Goal: Check status: Check status

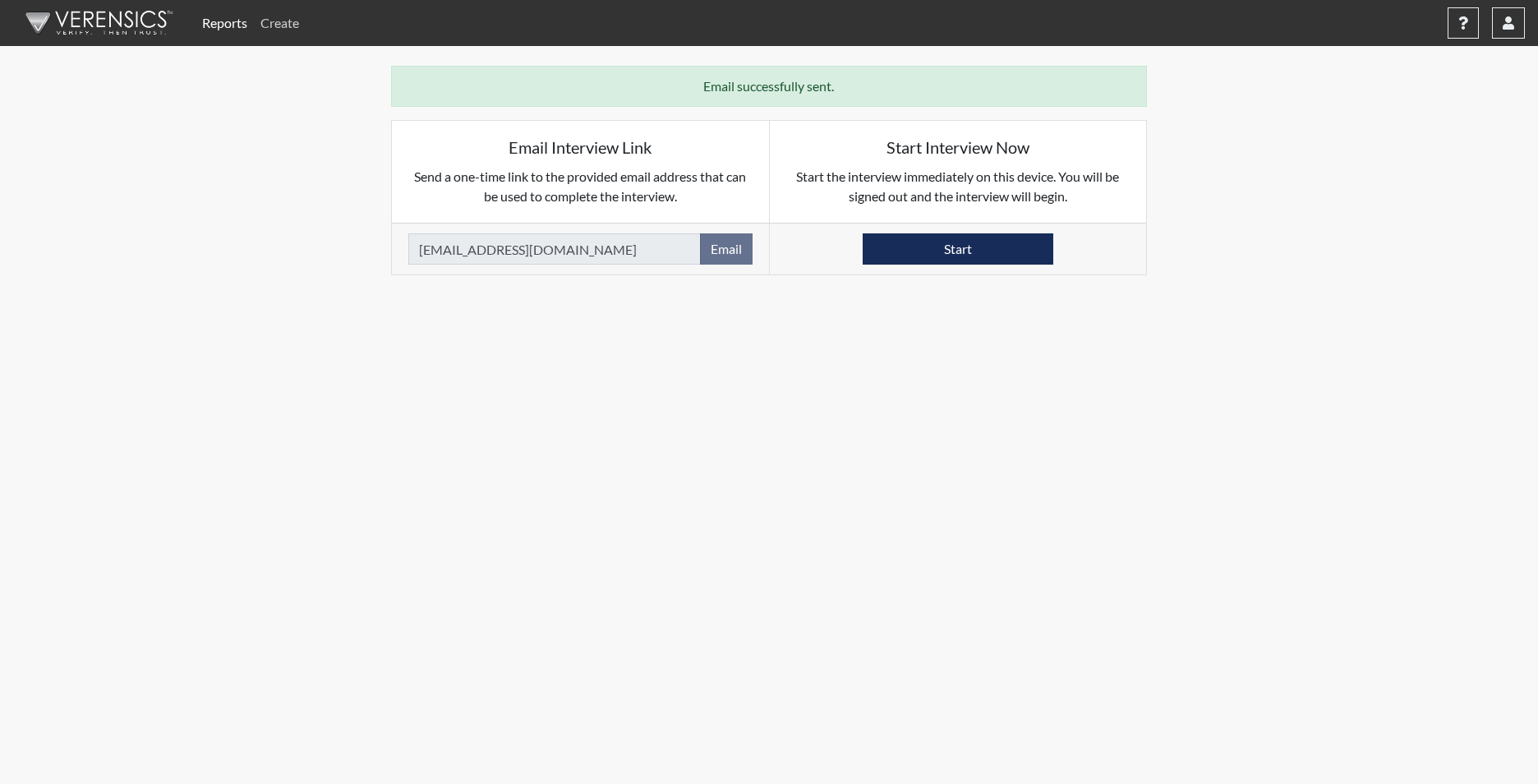
click at [265, 25] on link "Create" at bounding box center [280, 23] width 52 height 33
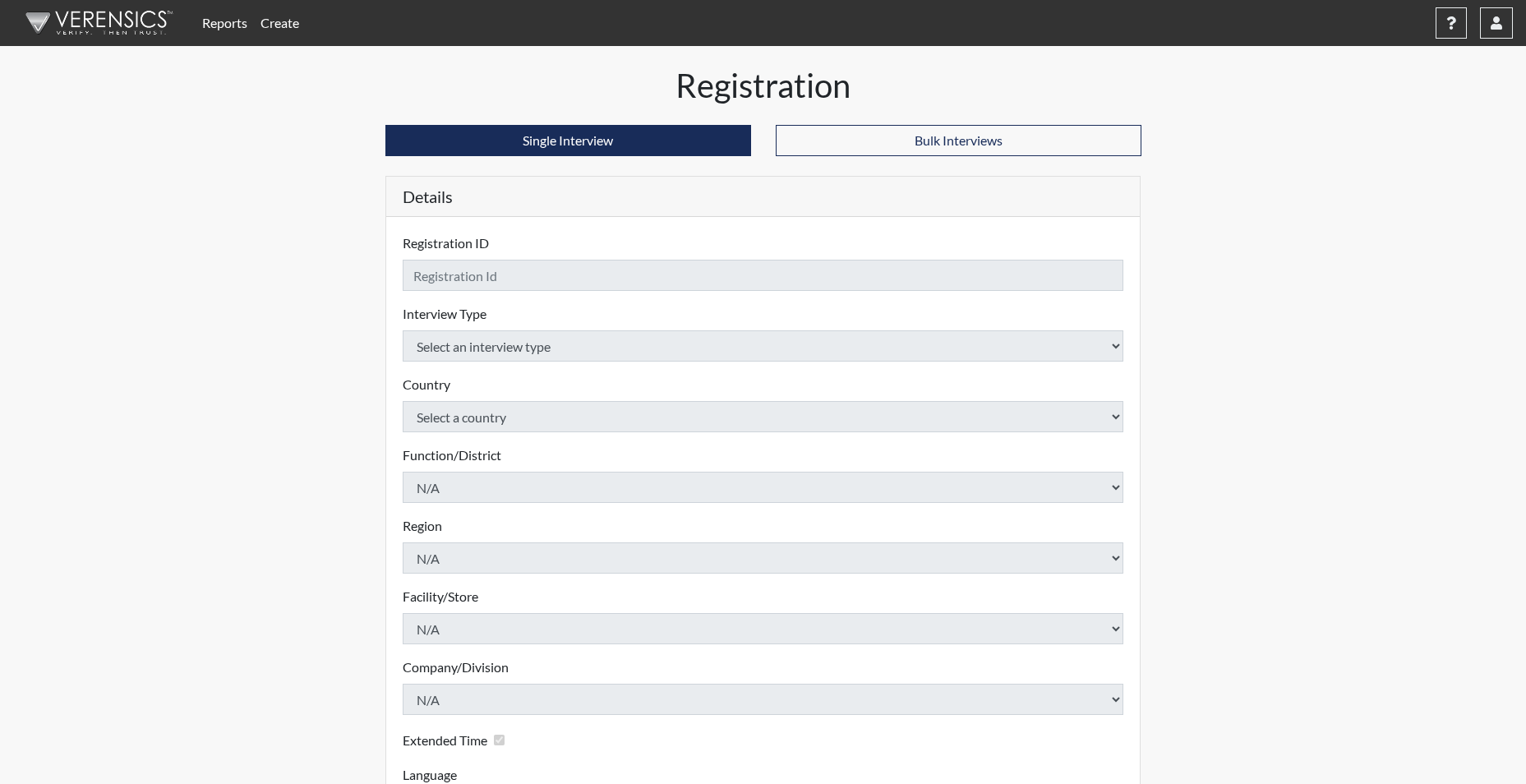
checkbox input "true"
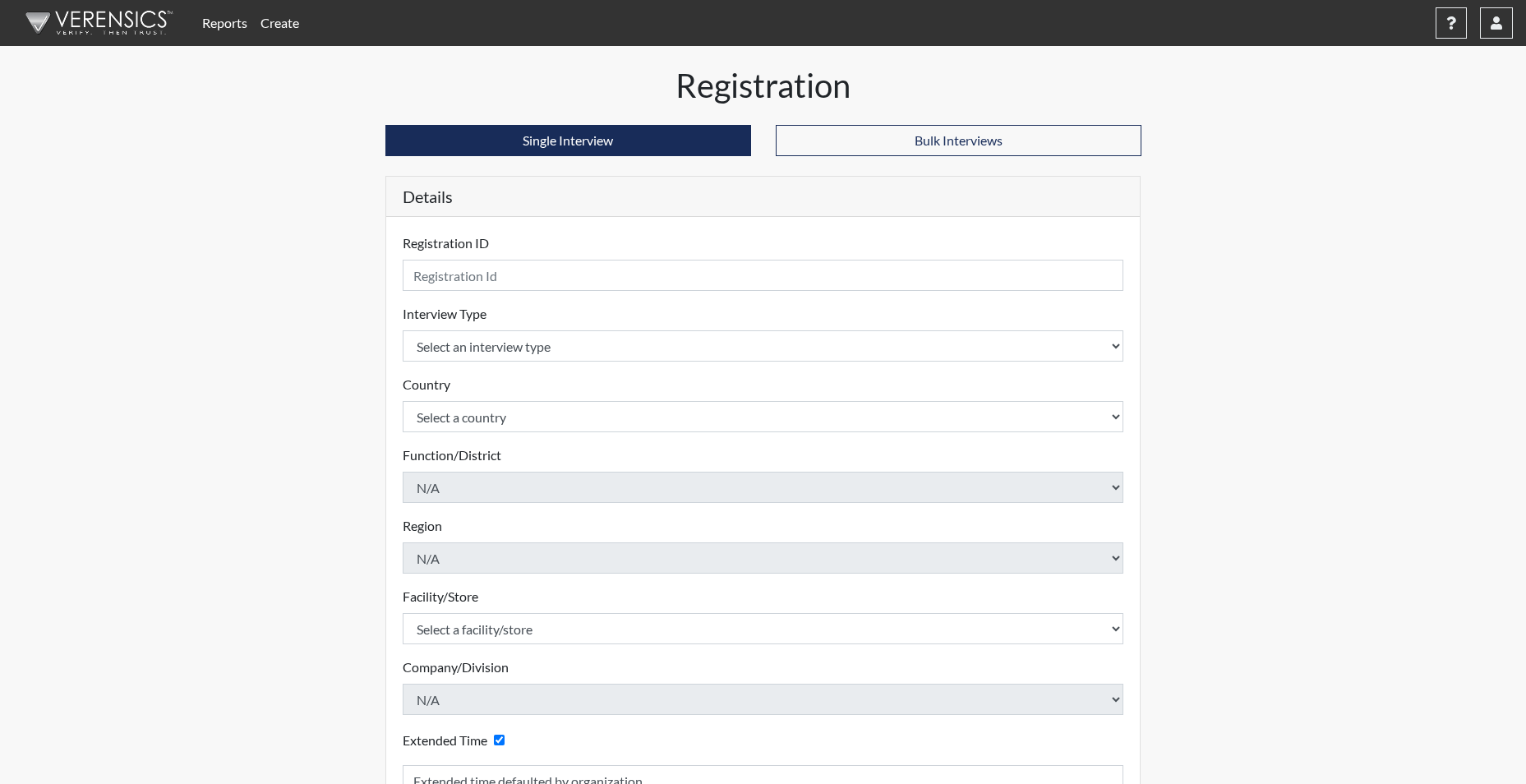
click at [223, 27] on link "Reports" at bounding box center [225, 23] width 58 height 33
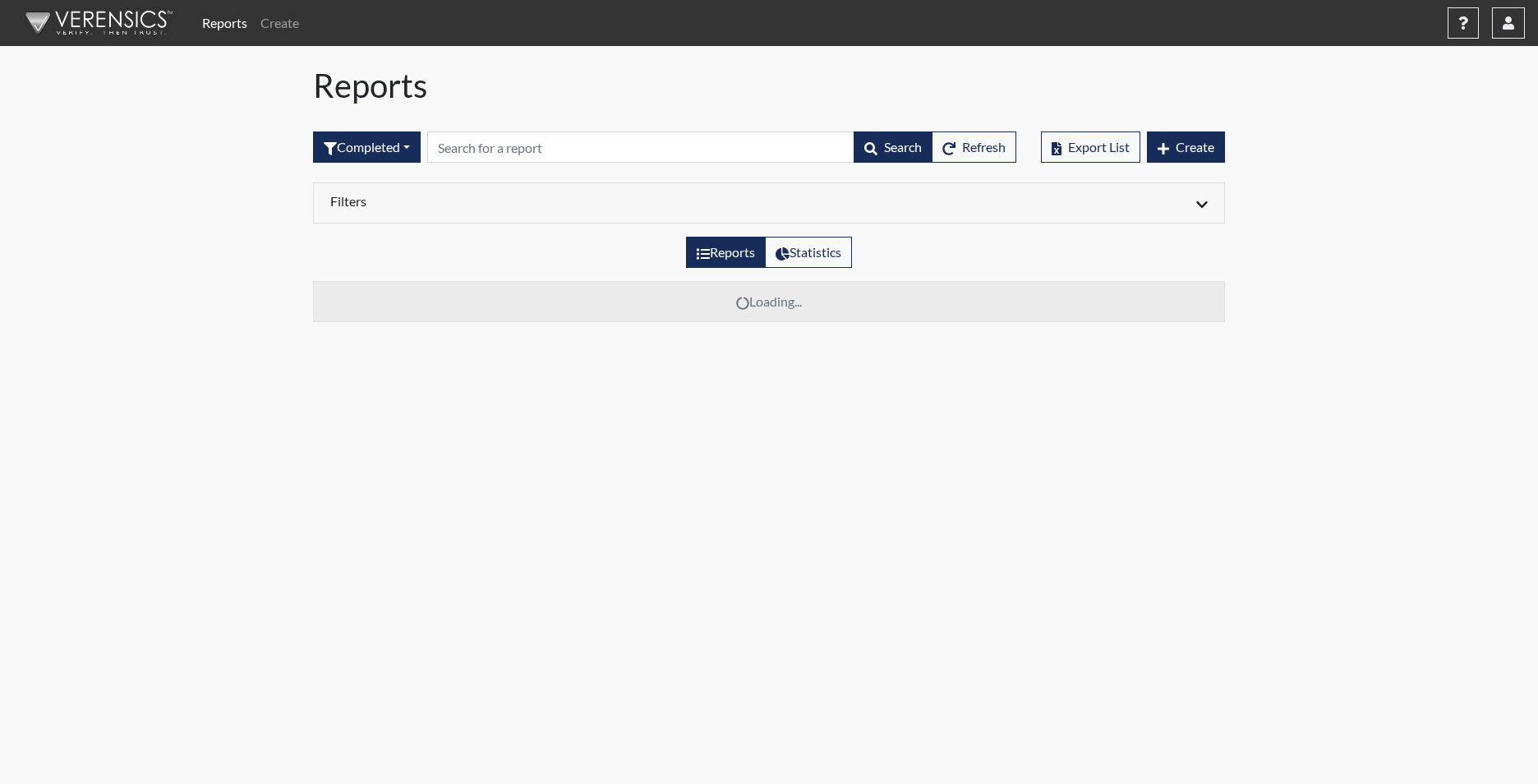
click at [485, 131] on div "Completed All Created Sent by email In Progress Declined Completed Search Refre…" at bounding box center [664, 147] width 703 height 70
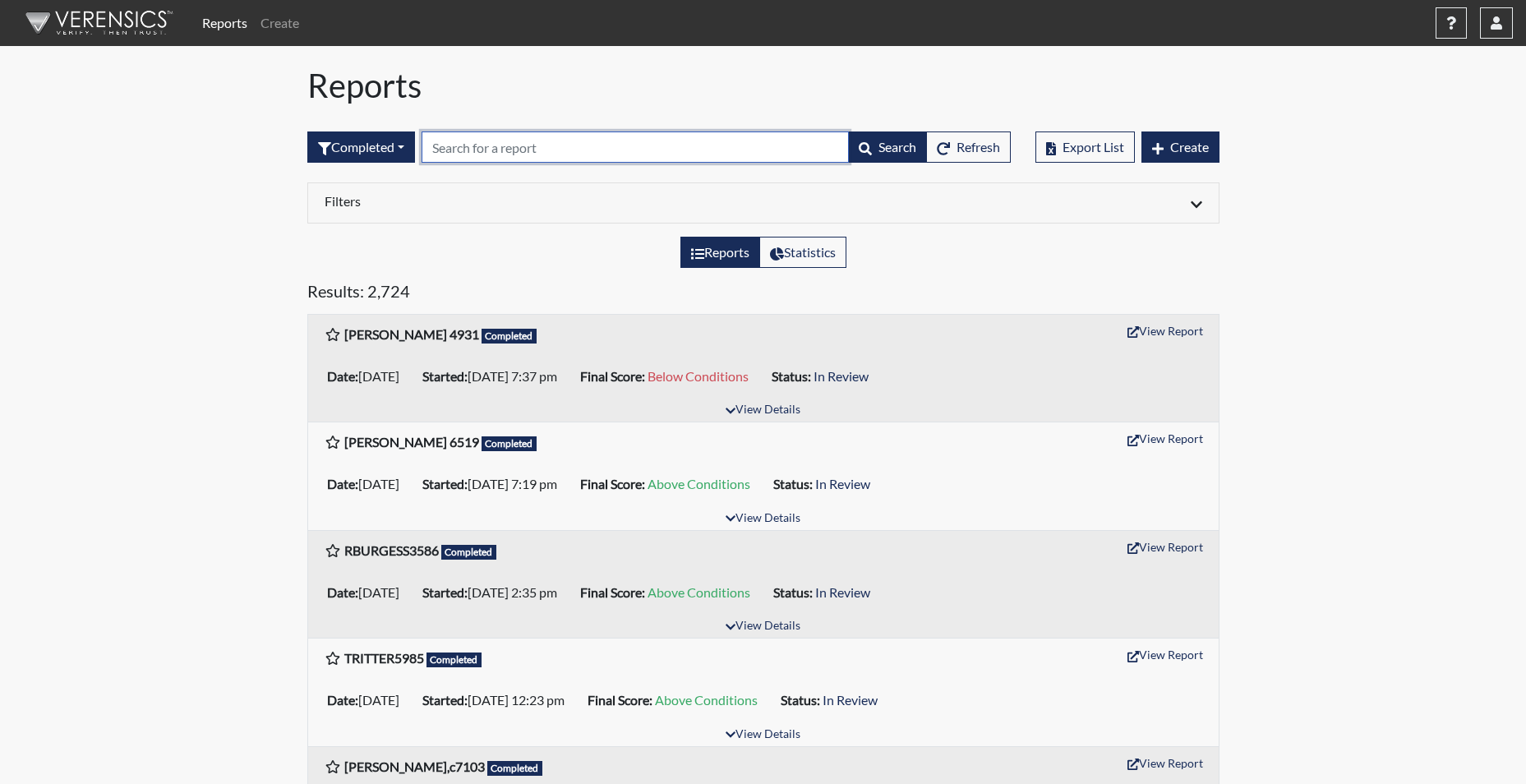
click at [479, 149] on input "text" at bounding box center [635, 147] width 427 height 31
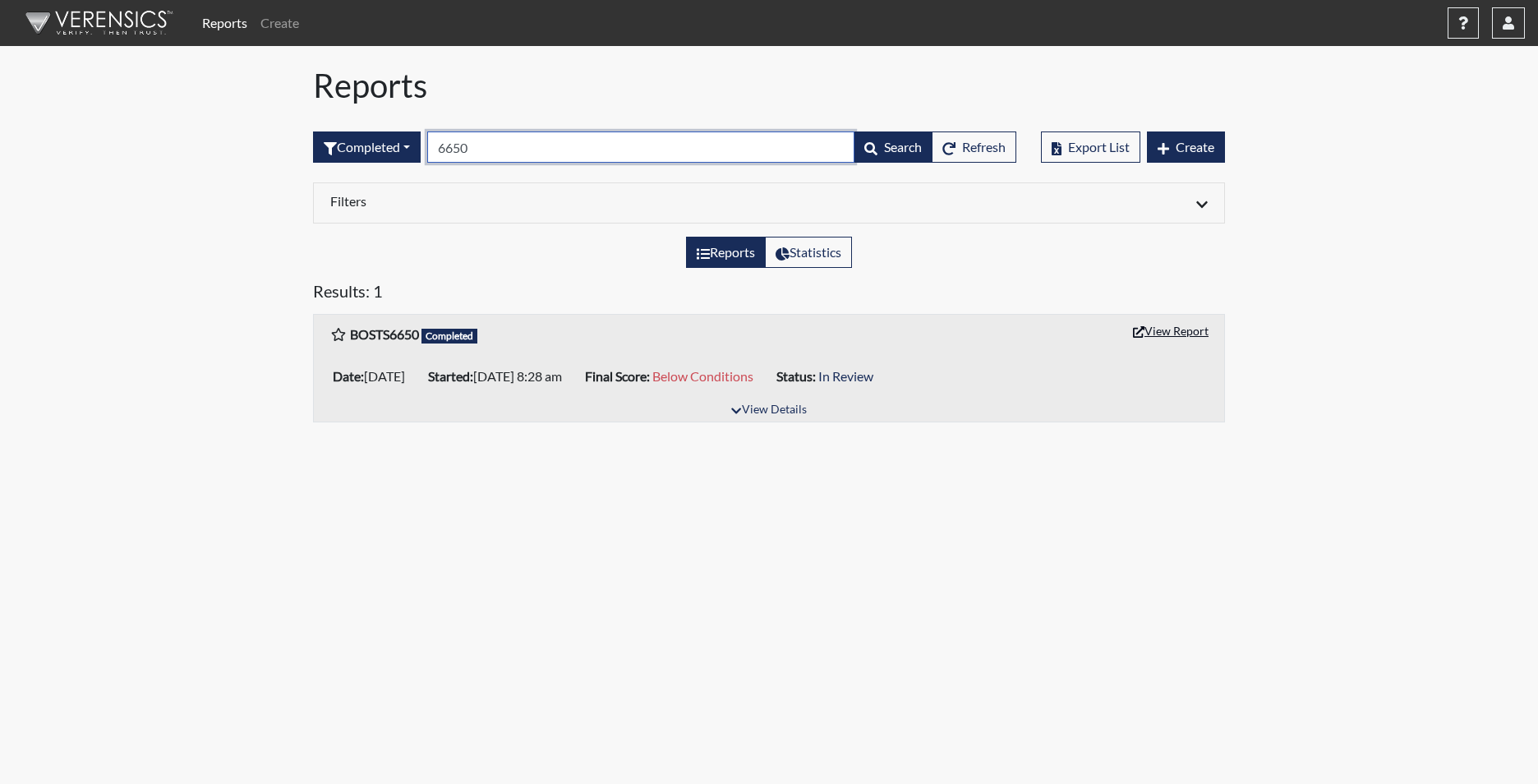
type input "6650"
click at [1174, 327] on button "View Report" at bounding box center [1170, 331] width 90 height 26
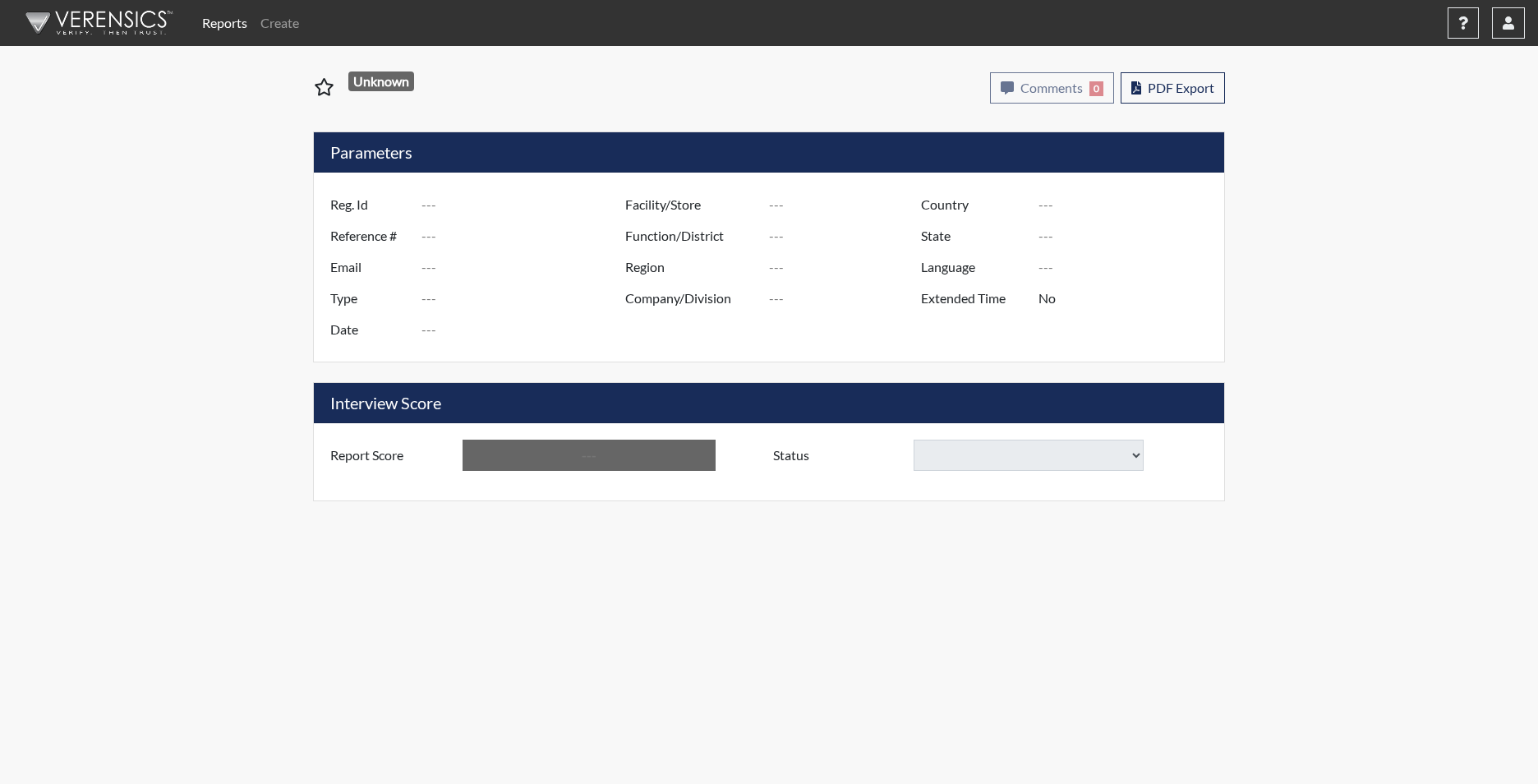
type input "BOSTS6650"
type input "26509"
type input "[PERSON_NAME][EMAIL_ADDRESS][DOMAIN_NAME]"
type input "Corrections Pre-Employment"
type input "[DATE]"
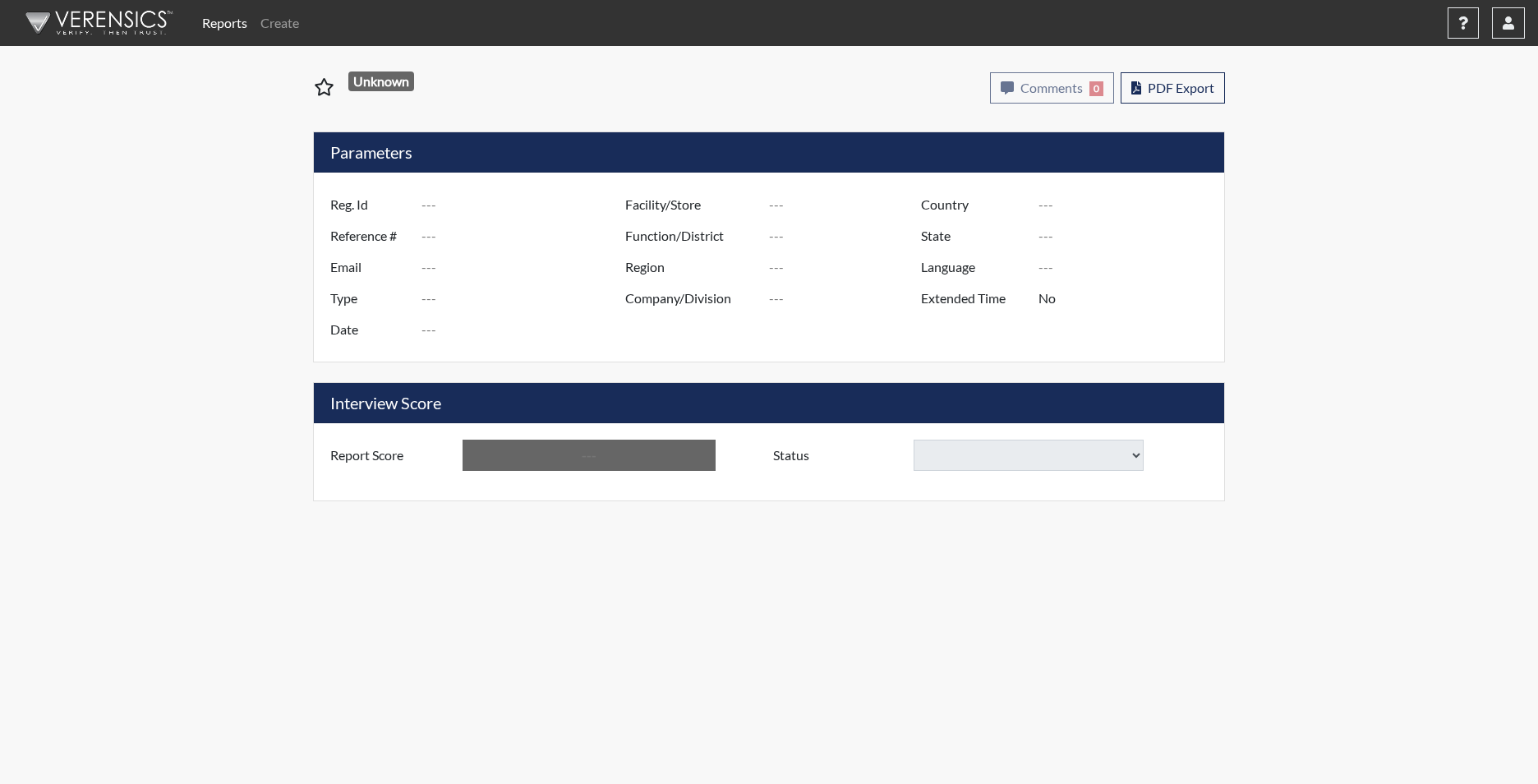
type input "[PERSON_NAME]"
type input "[GEOGRAPHIC_DATA]"
type input "[US_STATE]"
type input "English"
type input "Yes"
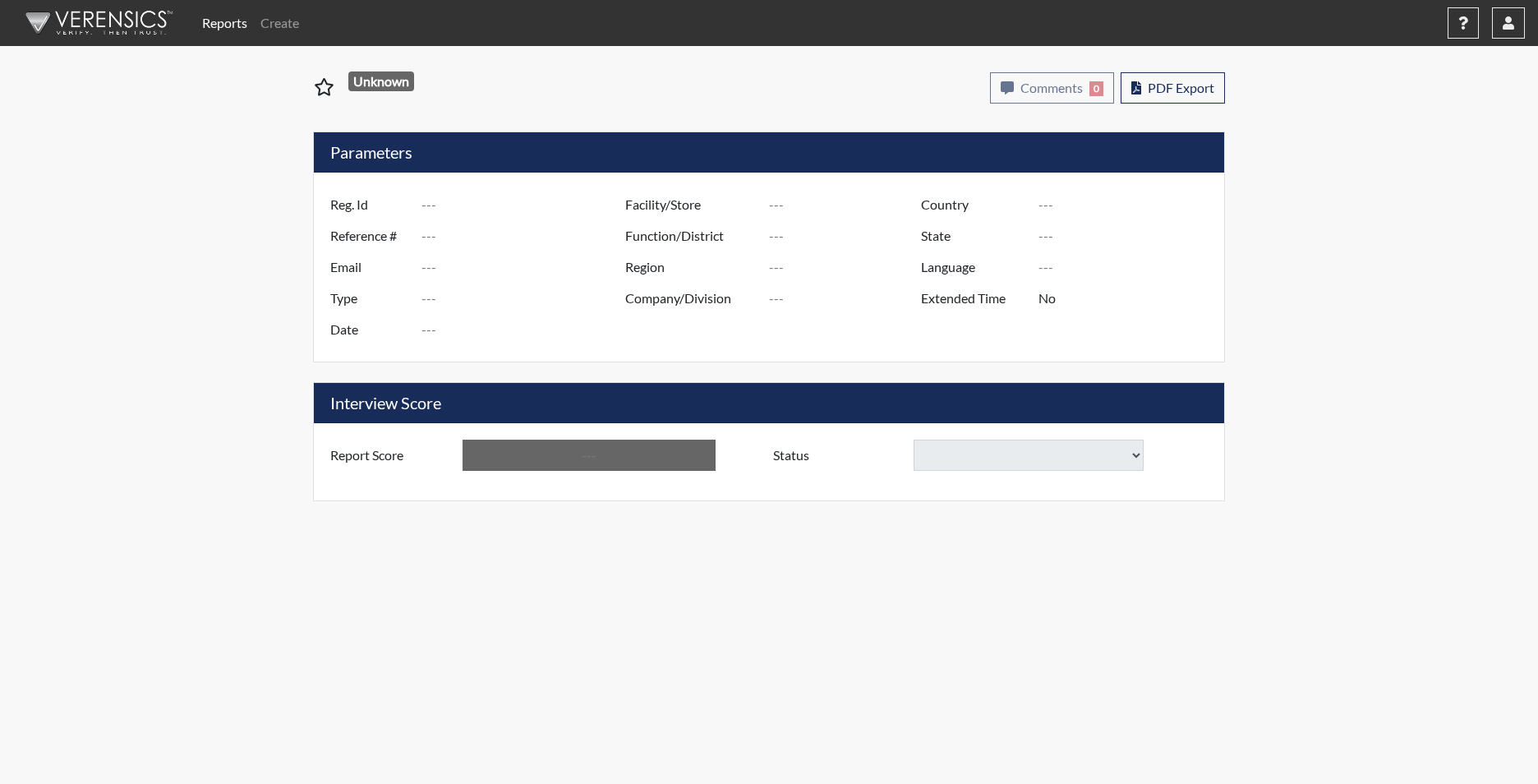
type input "Below Conditions"
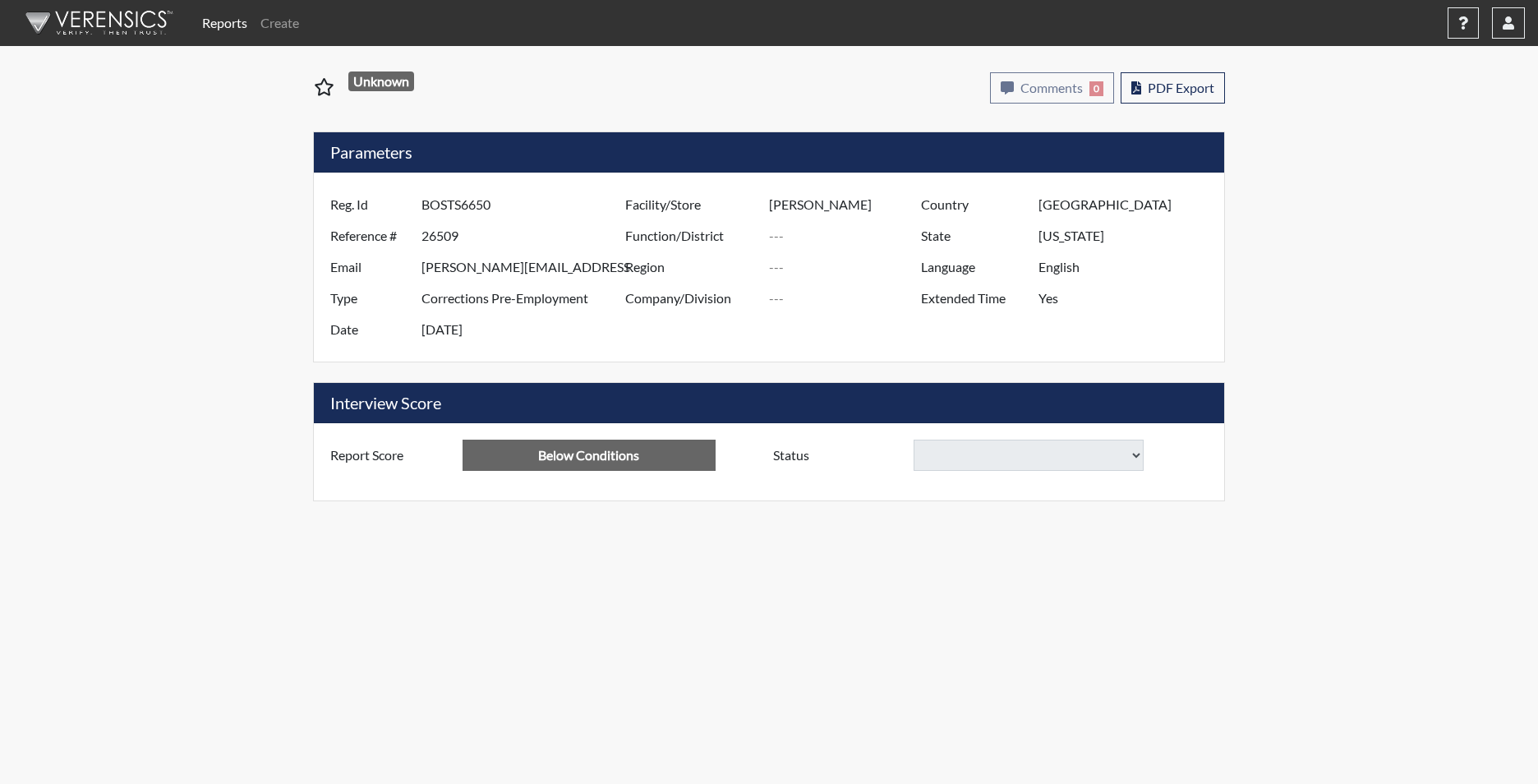
select select
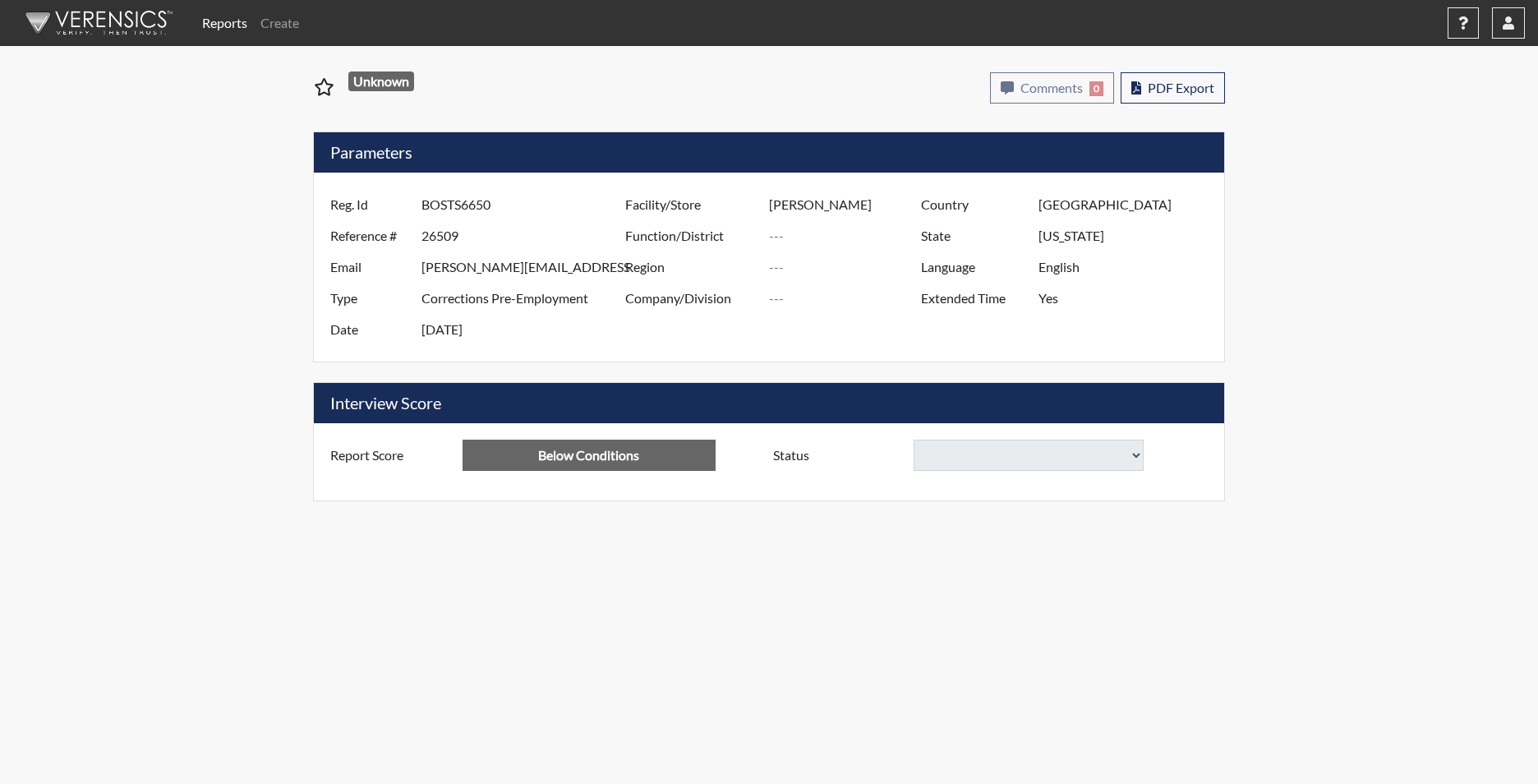
select select
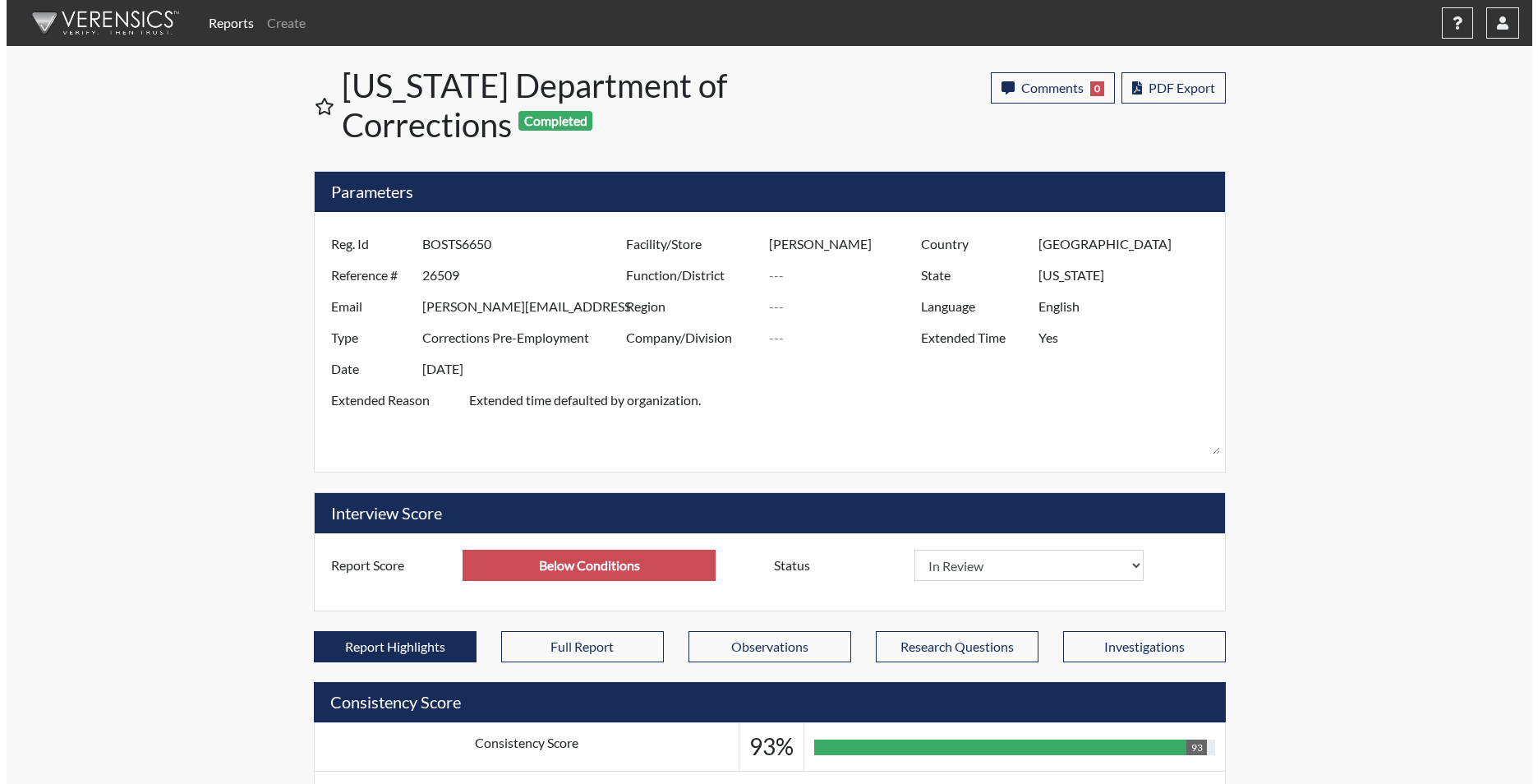
scroll to position [273, 683]
click at [206, 27] on link "Reports" at bounding box center [225, 23] width 58 height 33
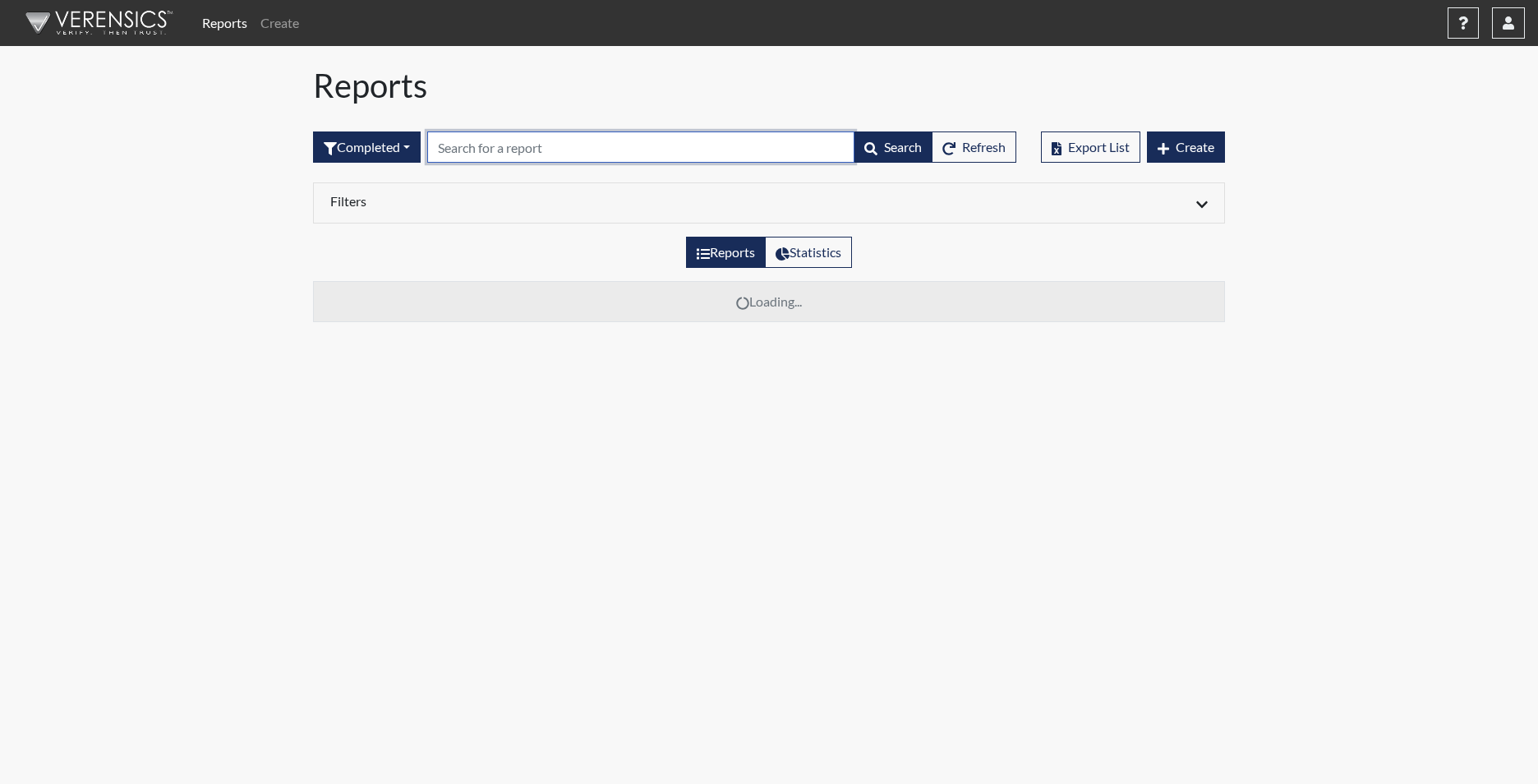
click at [446, 143] on input "text" at bounding box center [640, 147] width 427 height 31
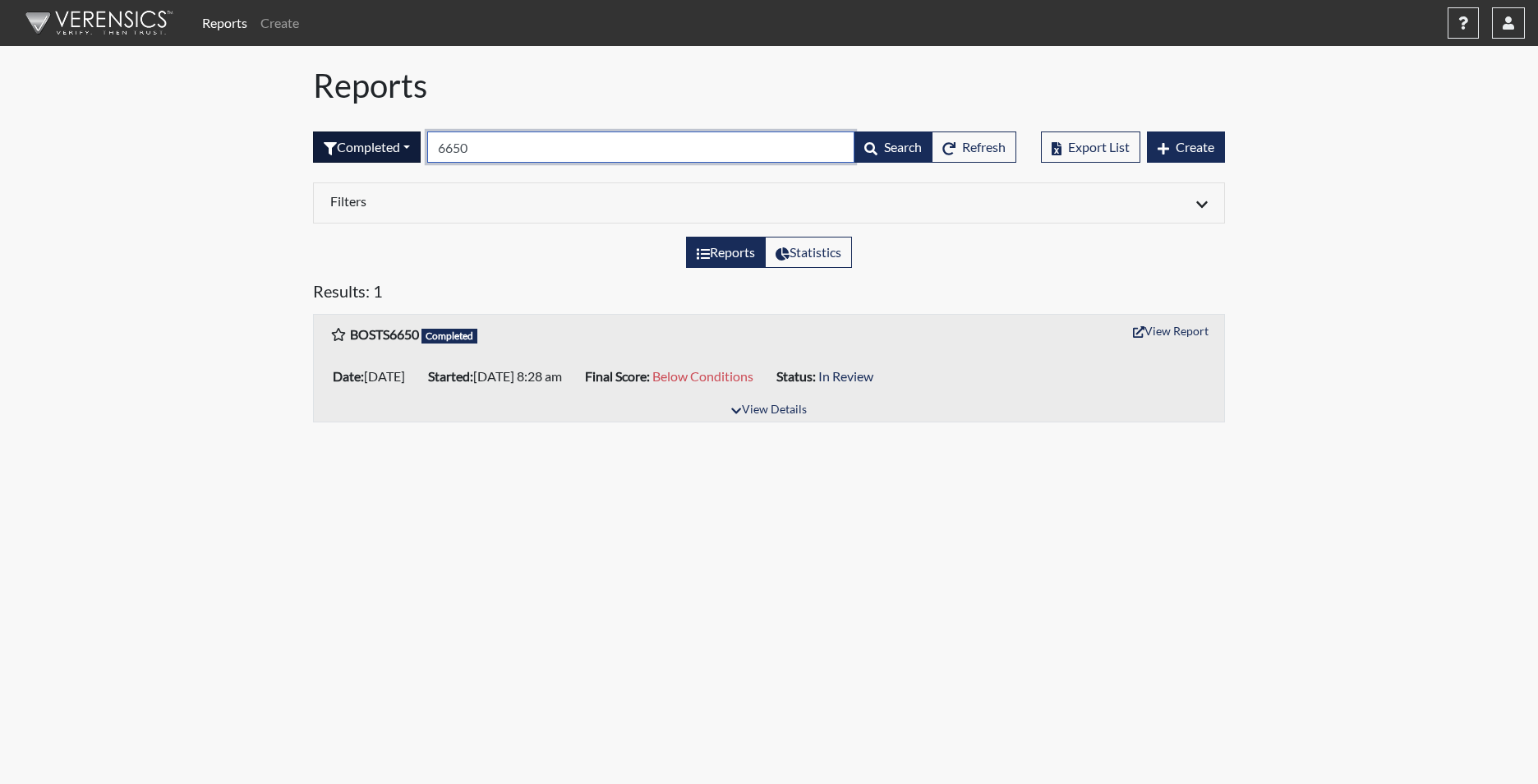
type input "6650"
click at [395, 151] on button "Completed" at bounding box center [366, 147] width 107 height 31
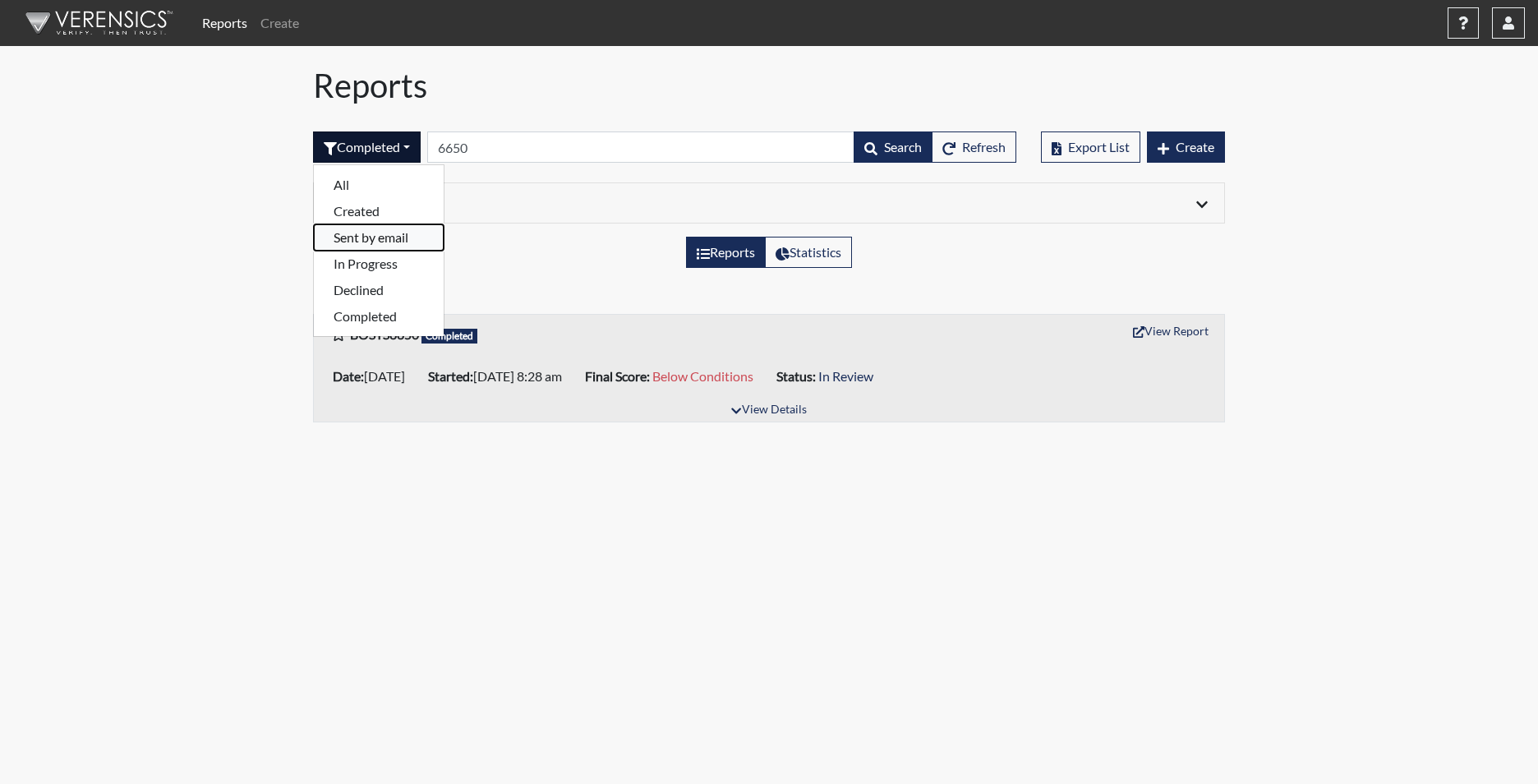
click at [402, 235] on button "Sent by email" at bounding box center [378, 237] width 130 height 27
